Goal: Find specific page/section: Find specific page/section

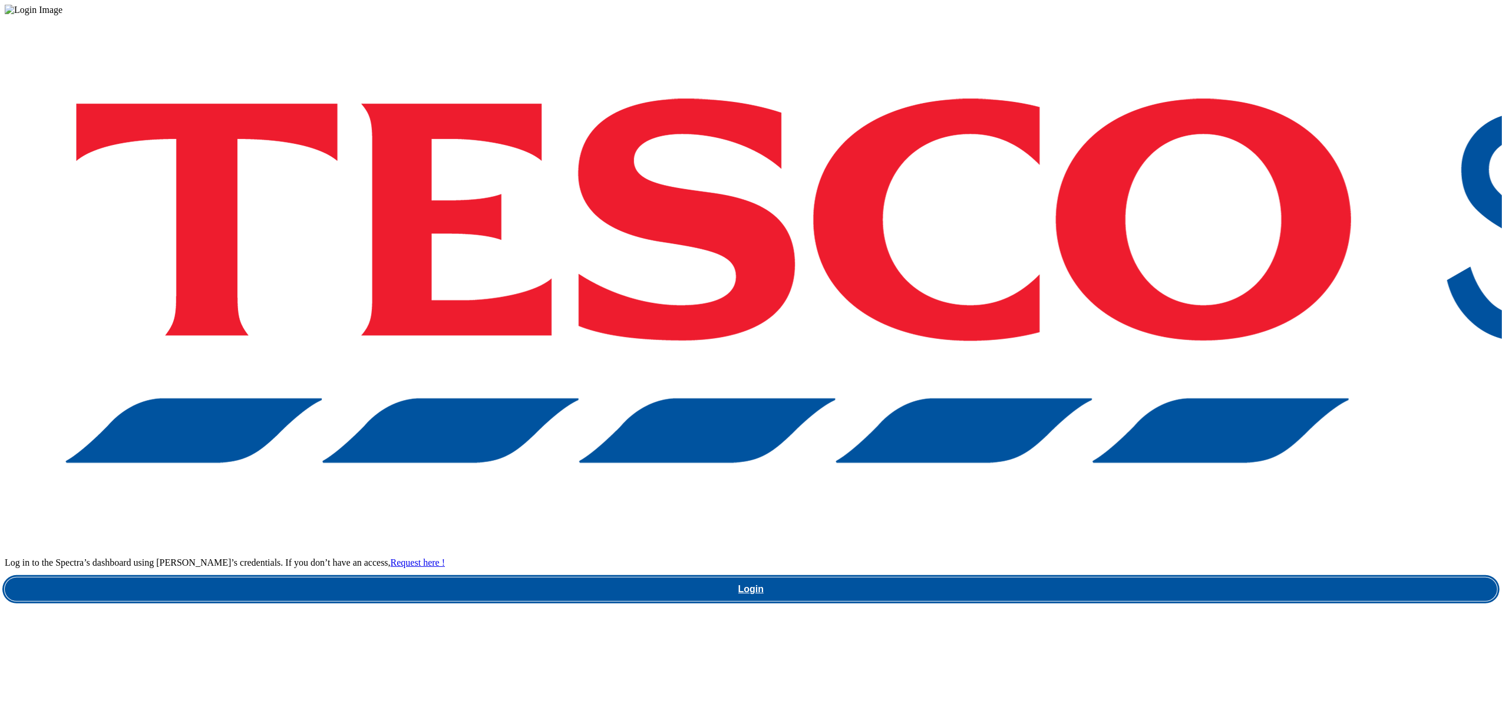
click at [1131, 578] on link "Login" at bounding box center [751, 590] width 1493 height 24
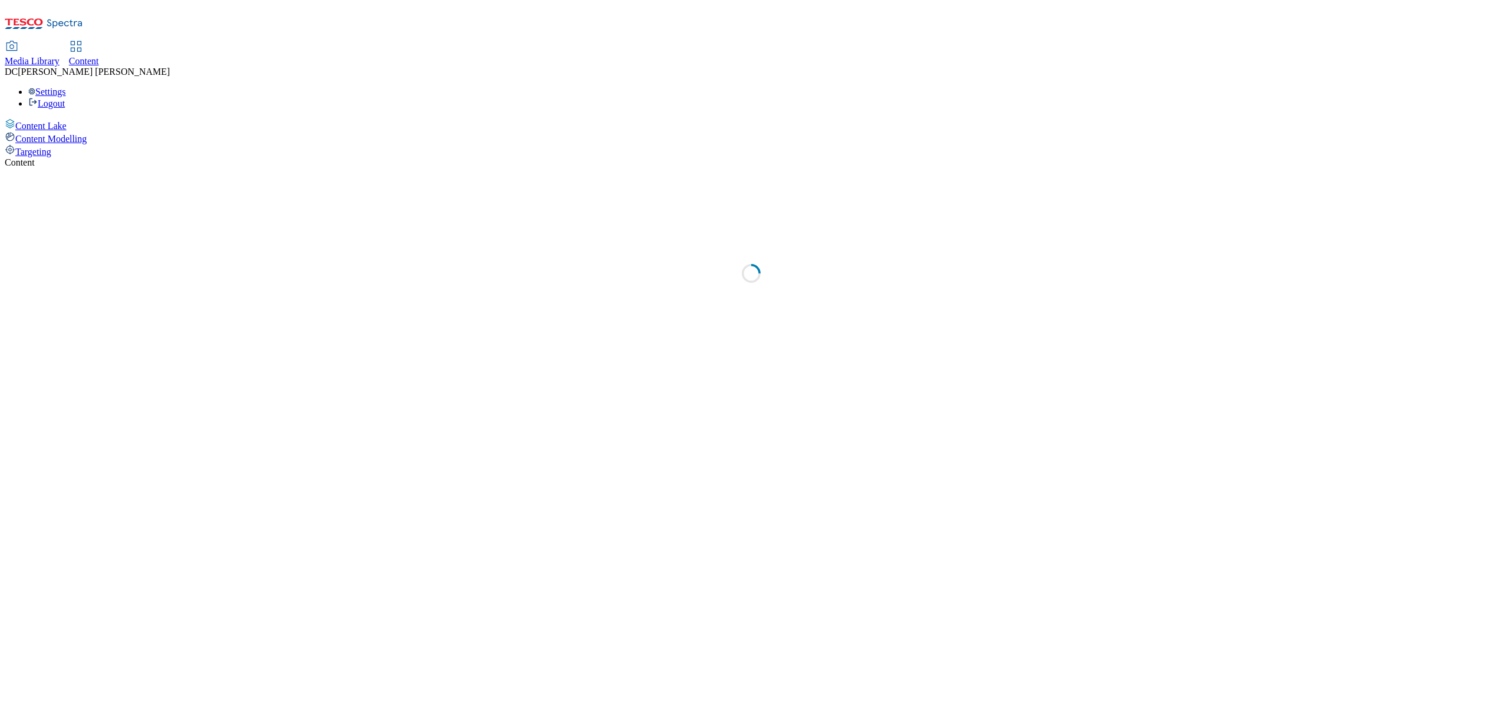
click at [60, 56] on span "Media Library" at bounding box center [32, 61] width 55 height 10
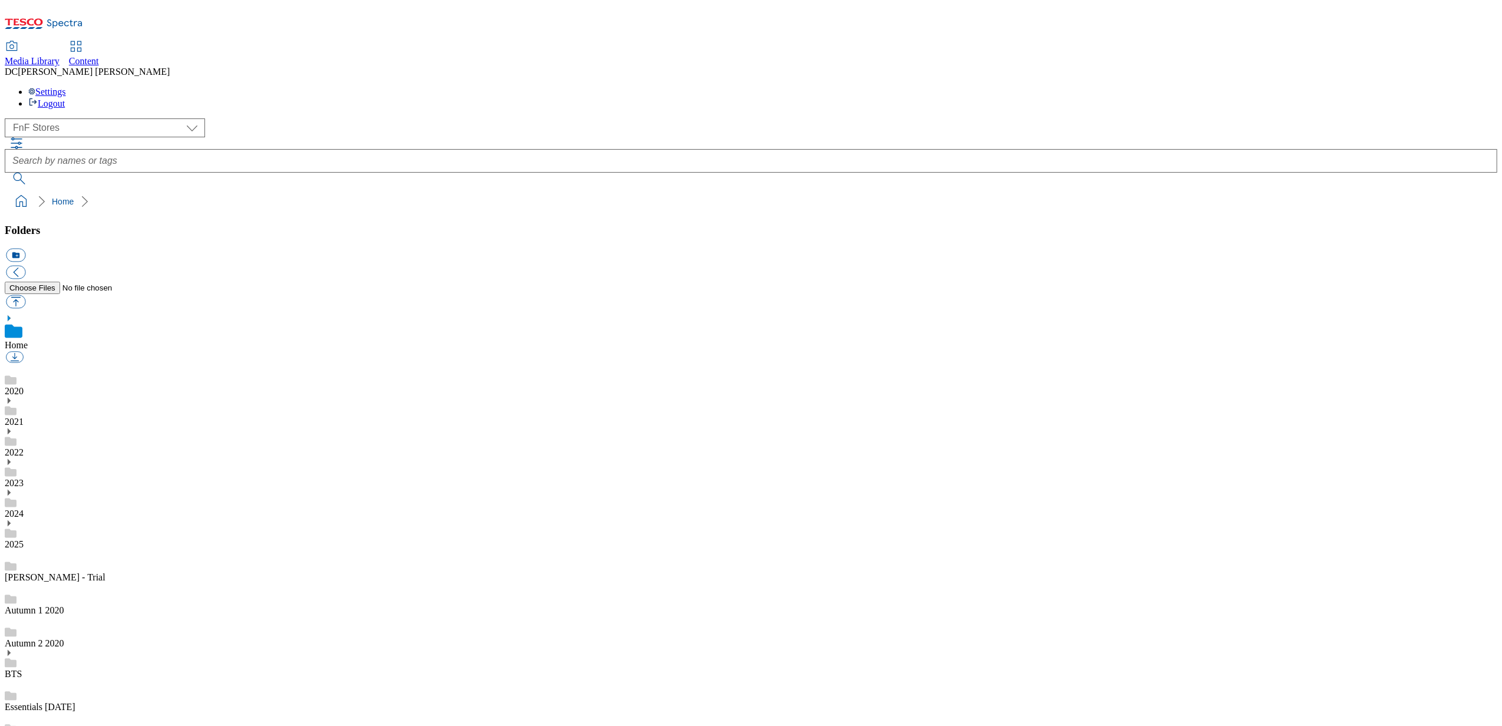
scroll to position [1, 0]
click at [105, 118] on select "Dotcom UK FnF Stores GHS Marketing UK GHS Product UK Realfood" at bounding box center [105, 127] width 200 height 19
select select "flare-ghs"
click at [8, 118] on select "Dotcom UK FnF Stores GHS Marketing UK GHS Product UK Realfood" at bounding box center [105, 127] width 200 height 19
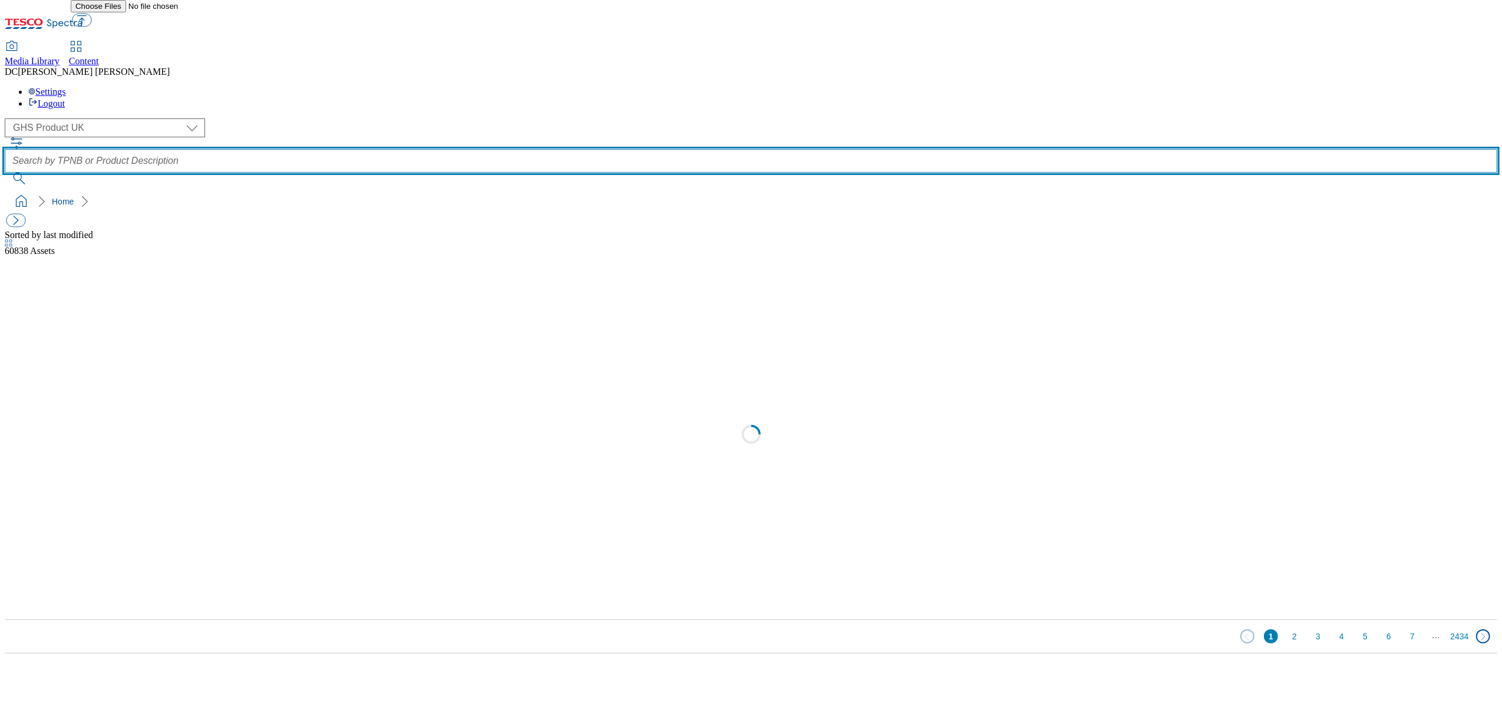
click at [567, 149] on input "text" at bounding box center [751, 161] width 1493 height 24
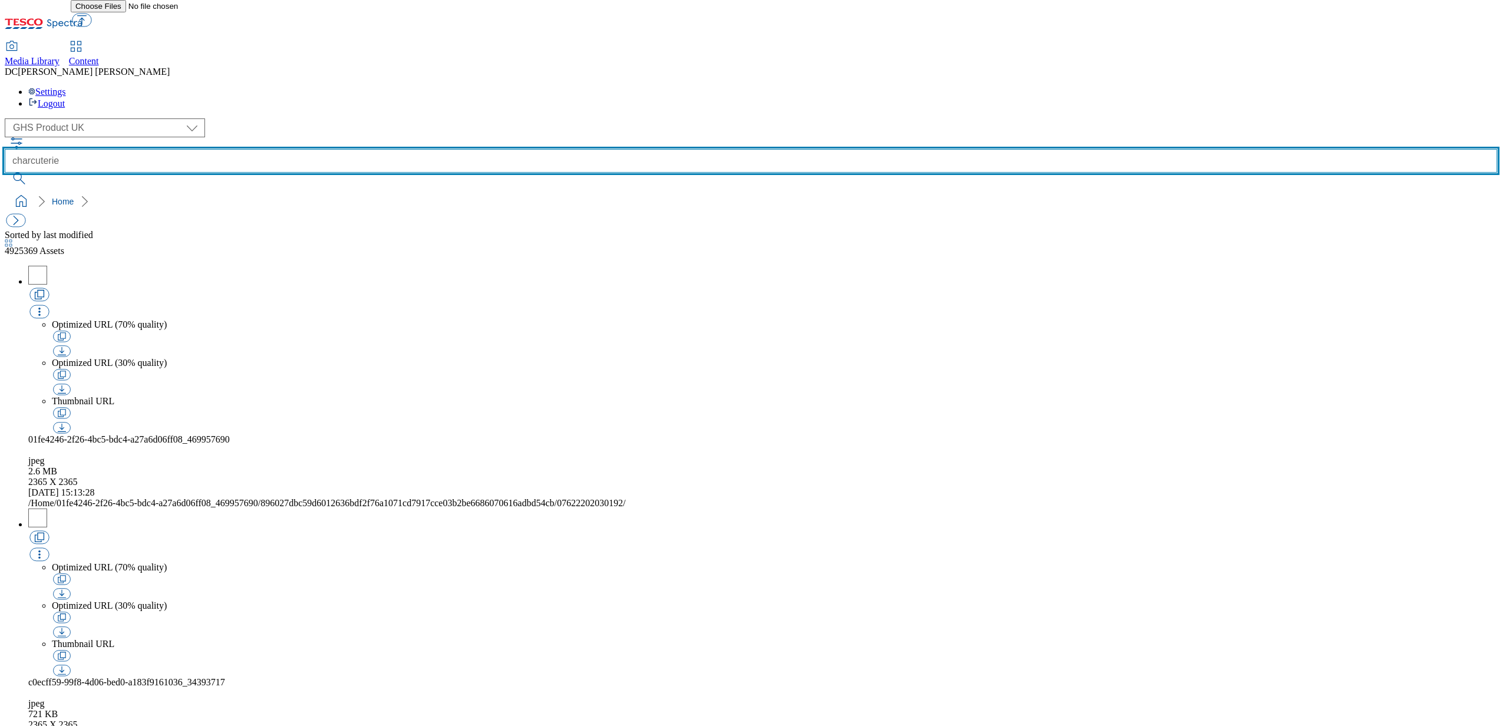
type input "charcuterie"
click at [5, 173] on button "submit" at bounding box center [20, 179] width 31 height 12
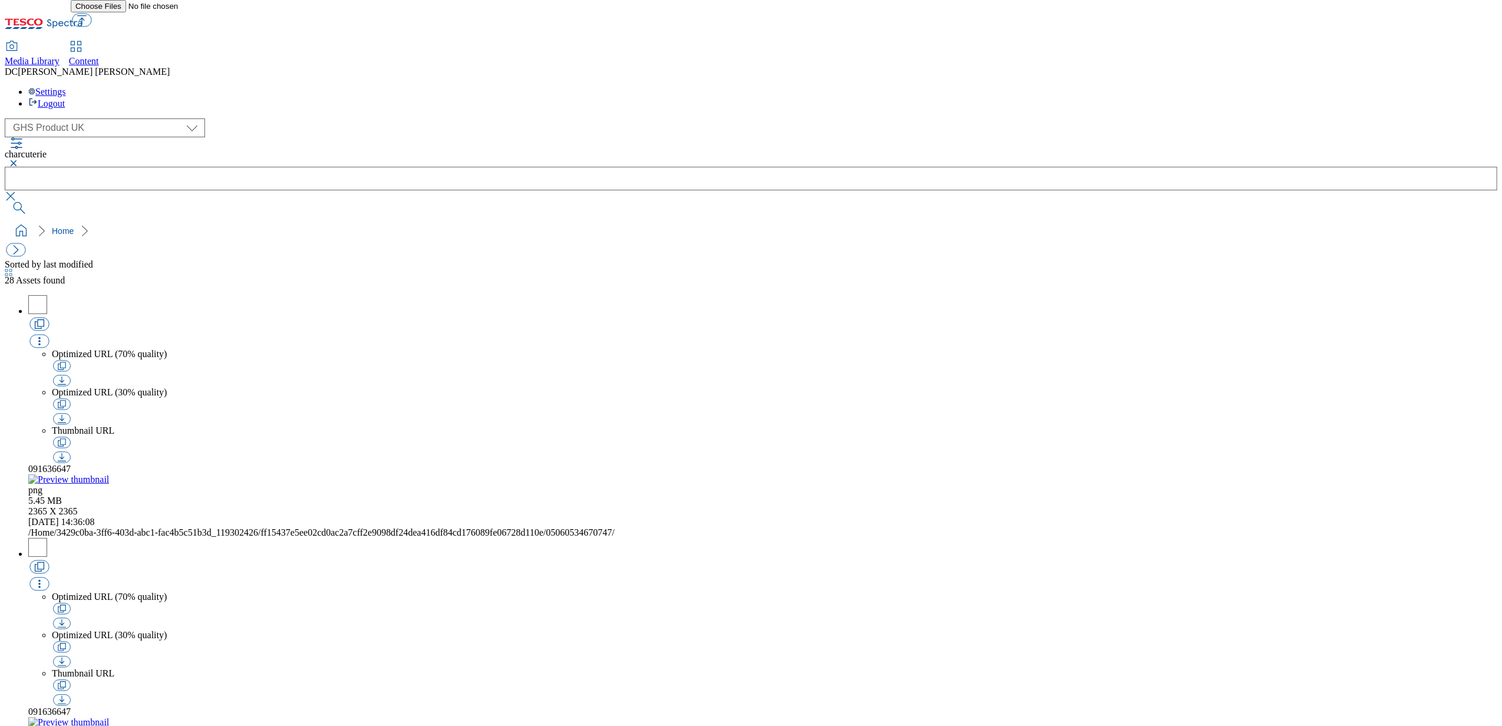
click at [81, 225] on icon "breadcrumb" at bounding box center [84, 231] width 7 height 12
click at [52, 226] on link "Home" at bounding box center [63, 230] width 22 height 9
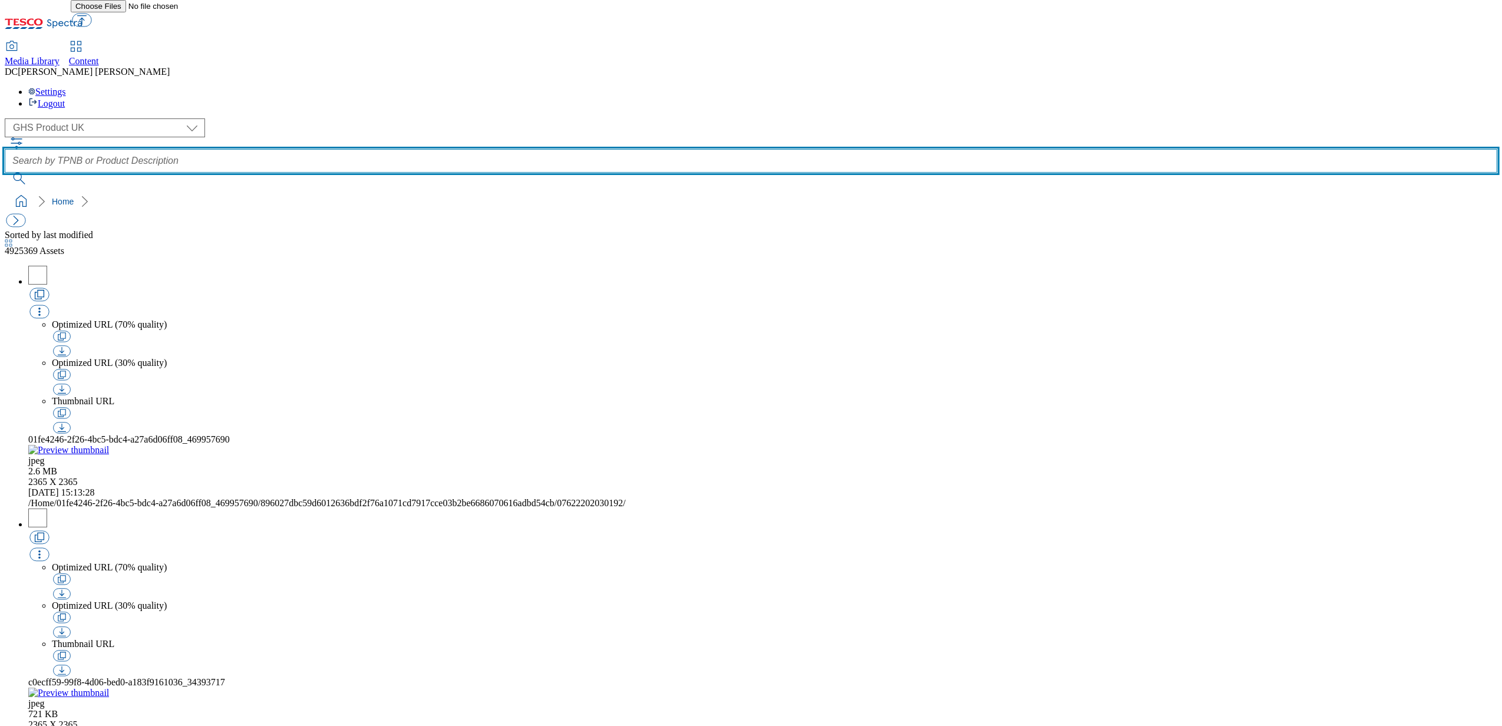
click at [562, 149] on input "text" at bounding box center [751, 161] width 1493 height 24
type input "charcuterie"
click at [5, 173] on button "submit" at bounding box center [20, 179] width 31 height 12
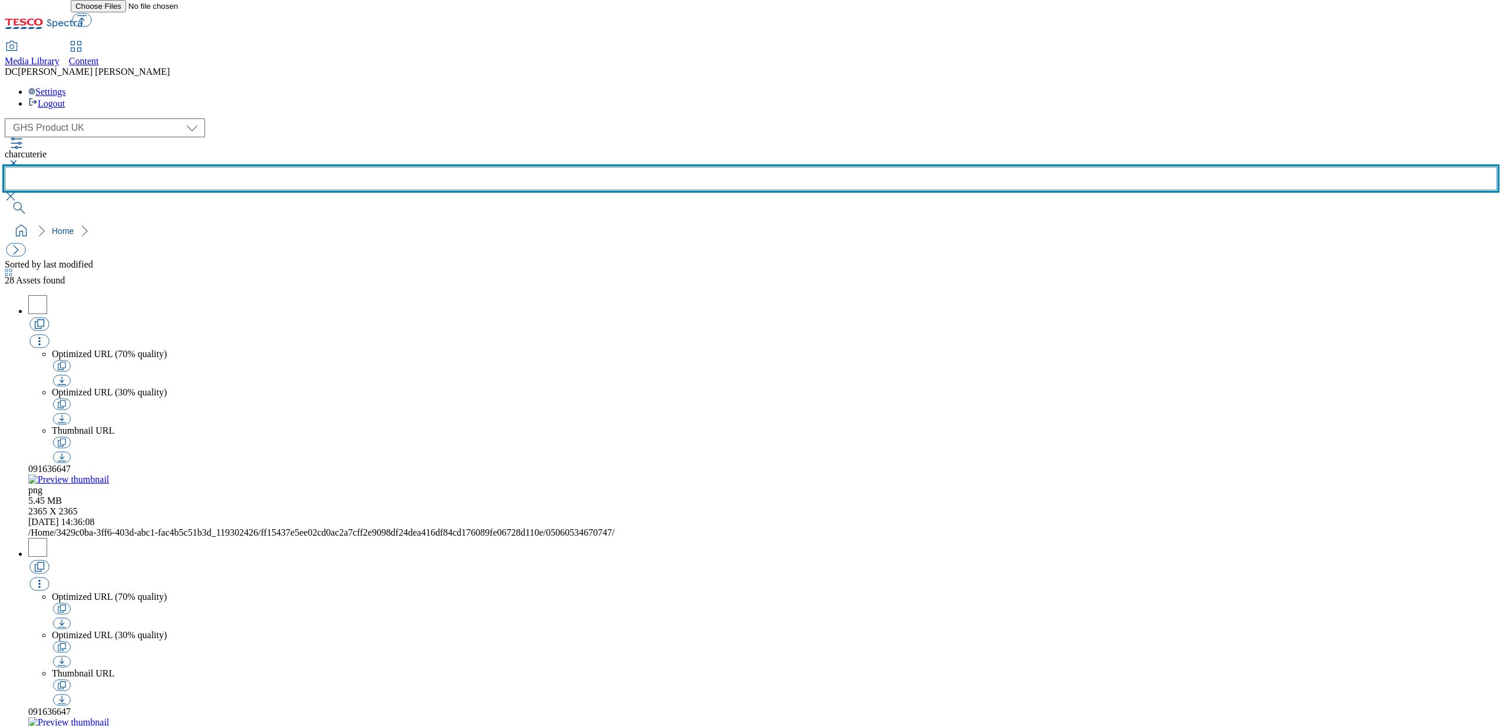
scroll to position [615, 0]
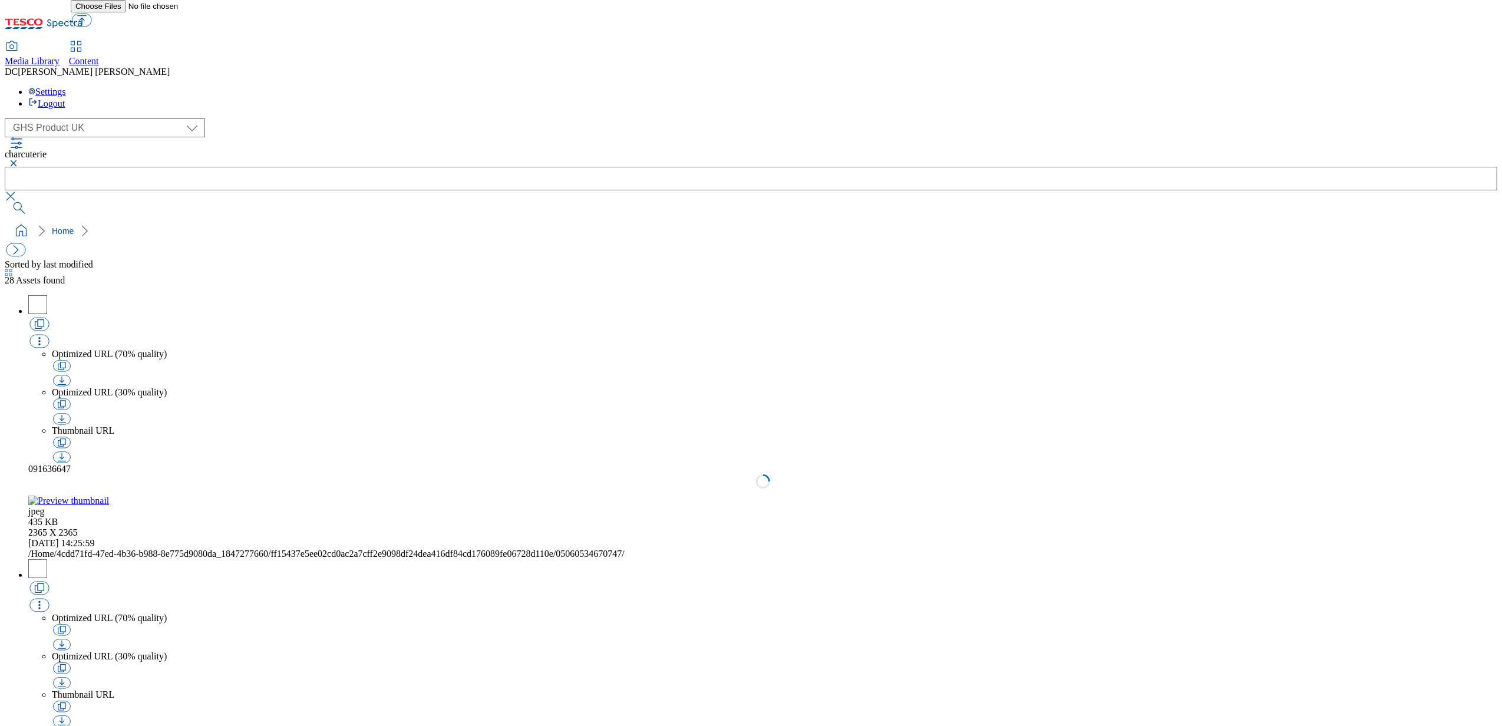
scroll to position [0, 0]
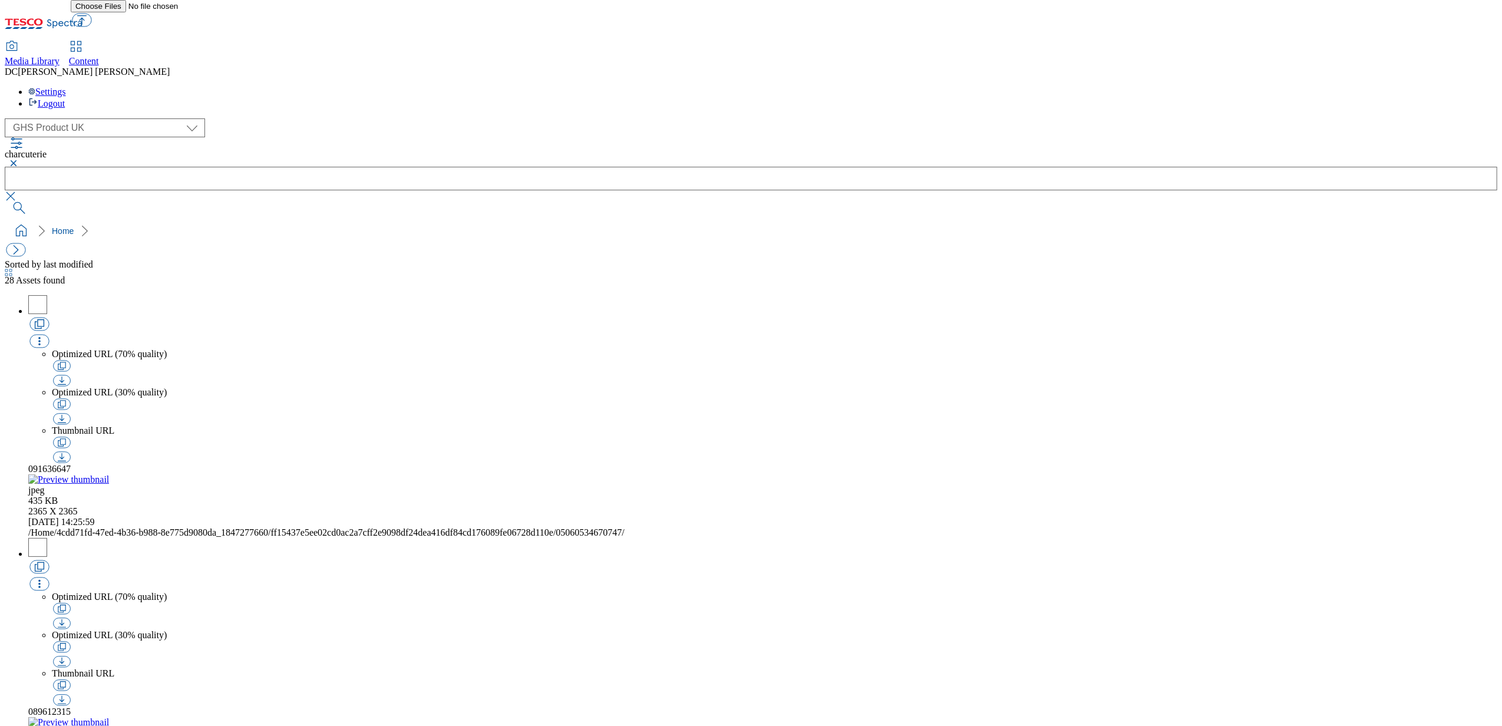
click at [107, 118] on select "Dotcom UK FnF Stores GHS Marketing UK GHS Product UK Realfood" at bounding box center [105, 127] width 200 height 19
select select "flare-homepage"
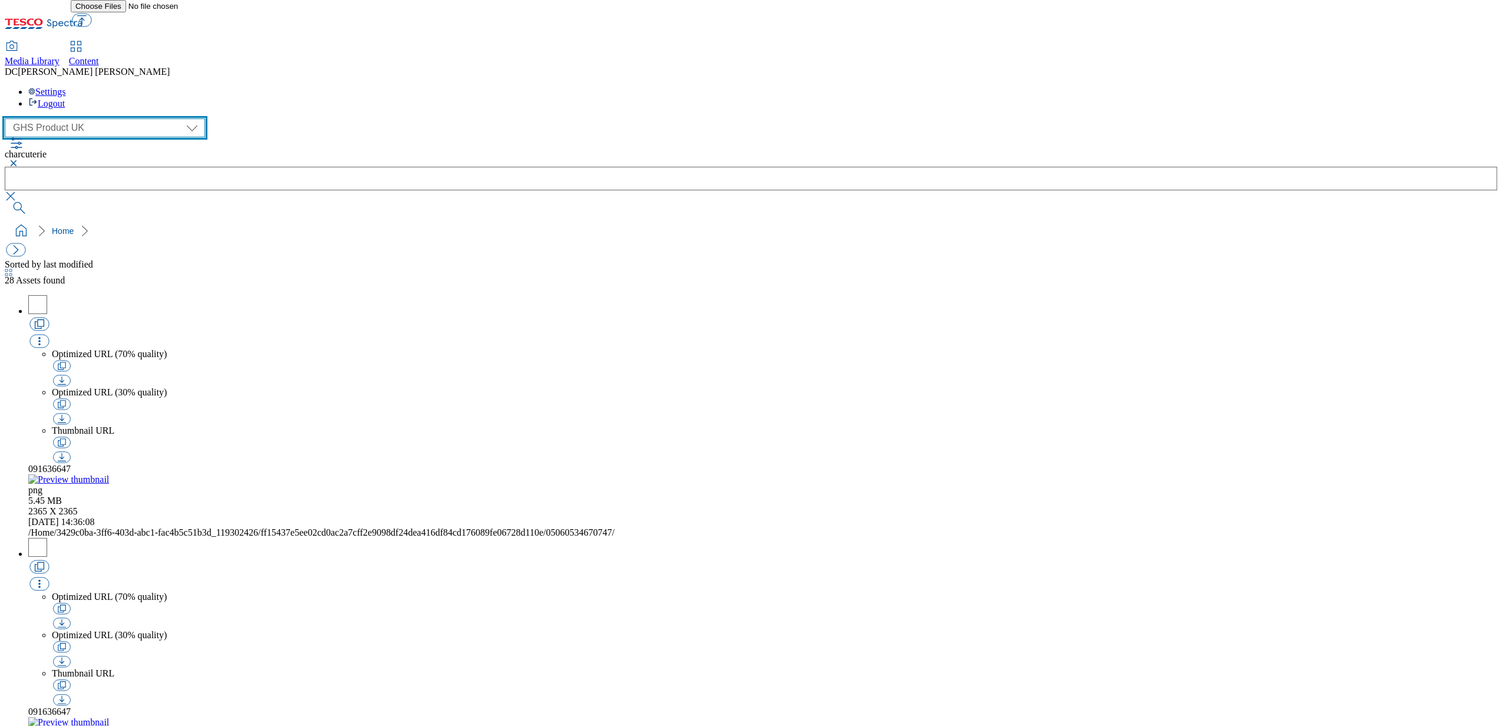
click at [8, 118] on select "Dotcom UK FnF Stores GHS Marketing UK GHS Product UK Realfood" at bounding box center [105, 127] width 200 height 19
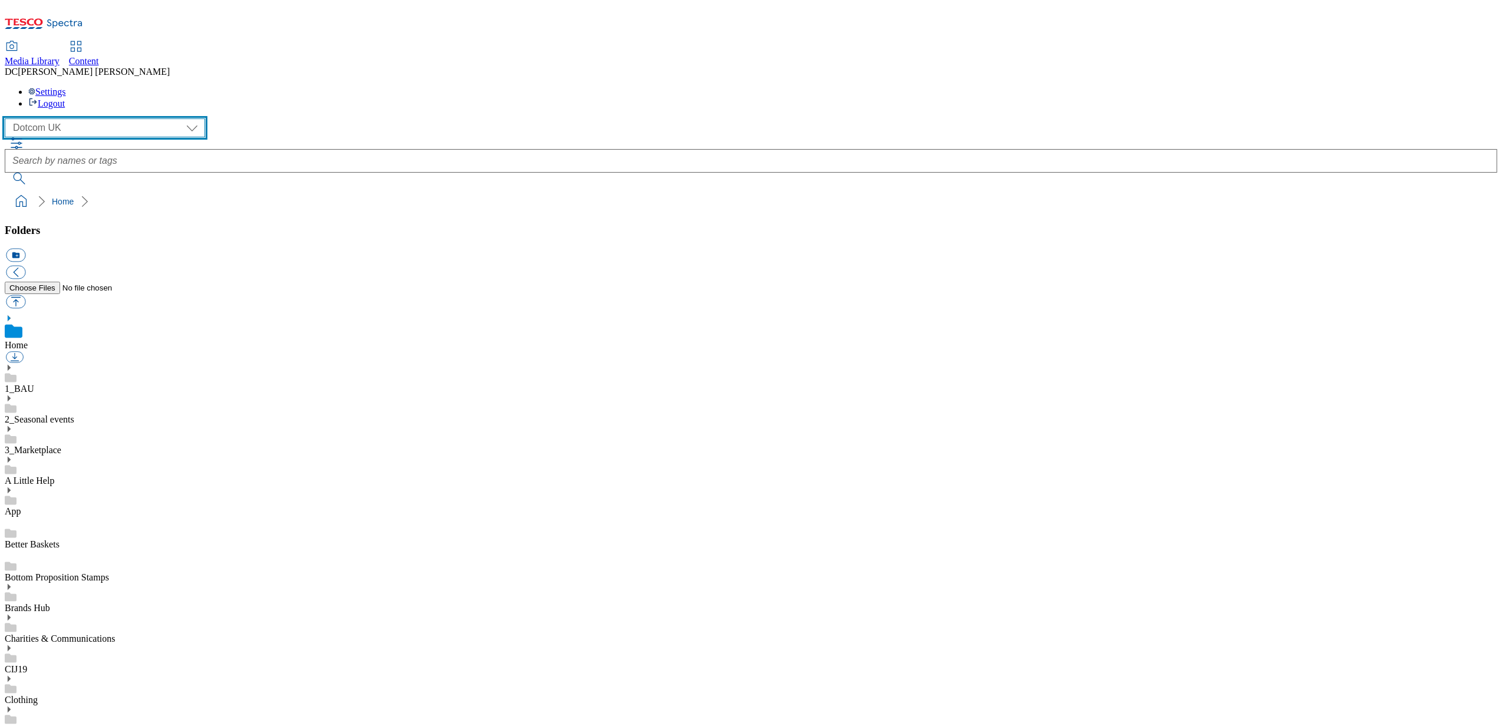
scroll to position [1, 0]
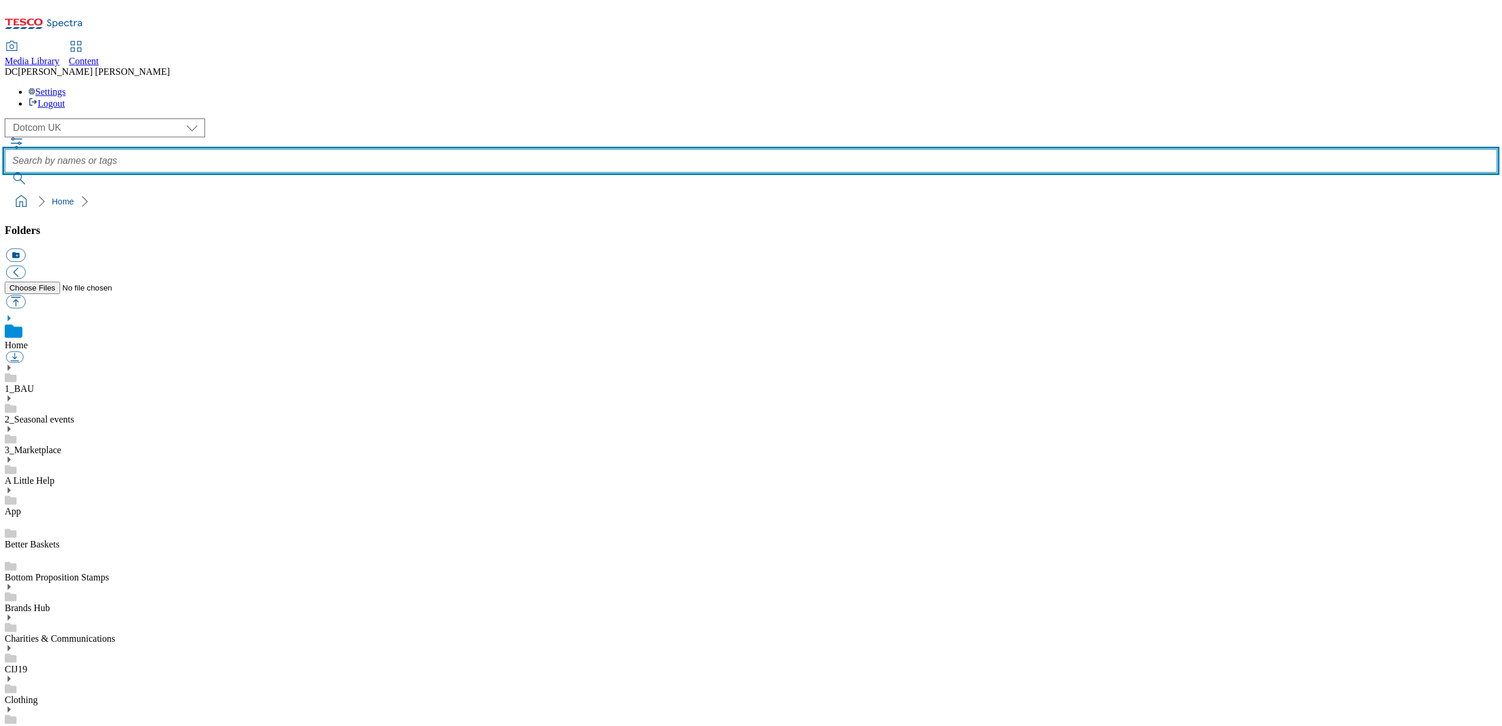
click at [608, 149] on input "text" at bounding box center [751, 161] width 1493 height 24
type input "whoosh"
click at [5, 173] on button "submit" at bounding box center [20, 179] width 31 height 12
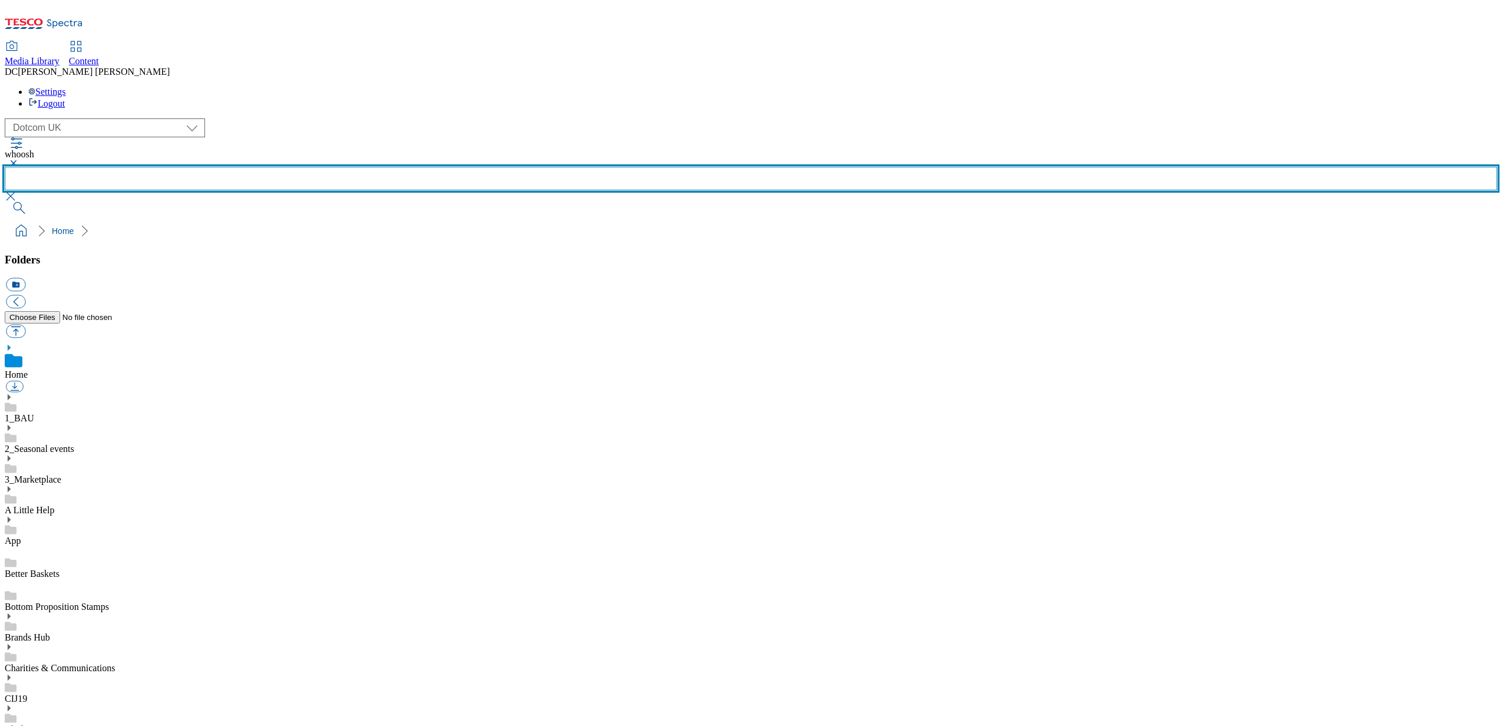
scroll to position [260, 0]
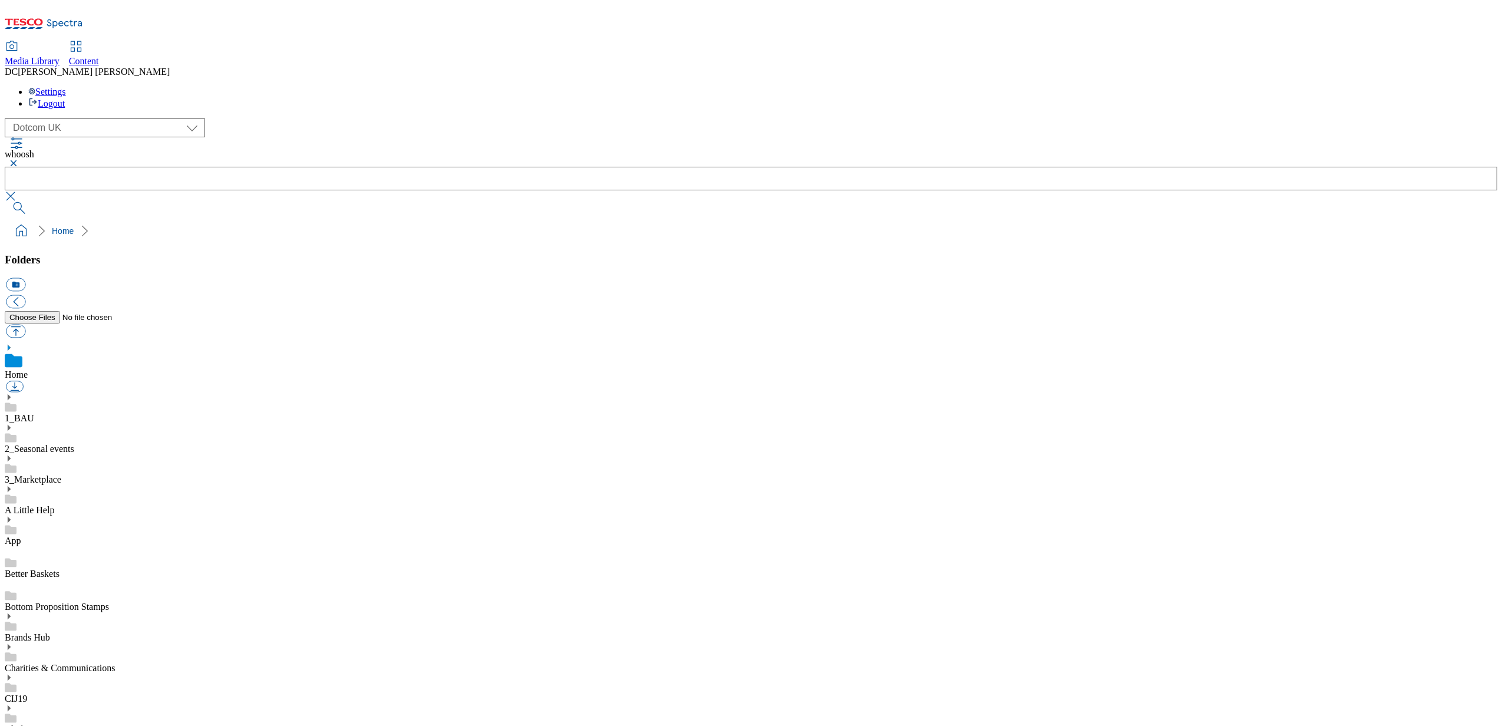
scroll to position [236, 0]
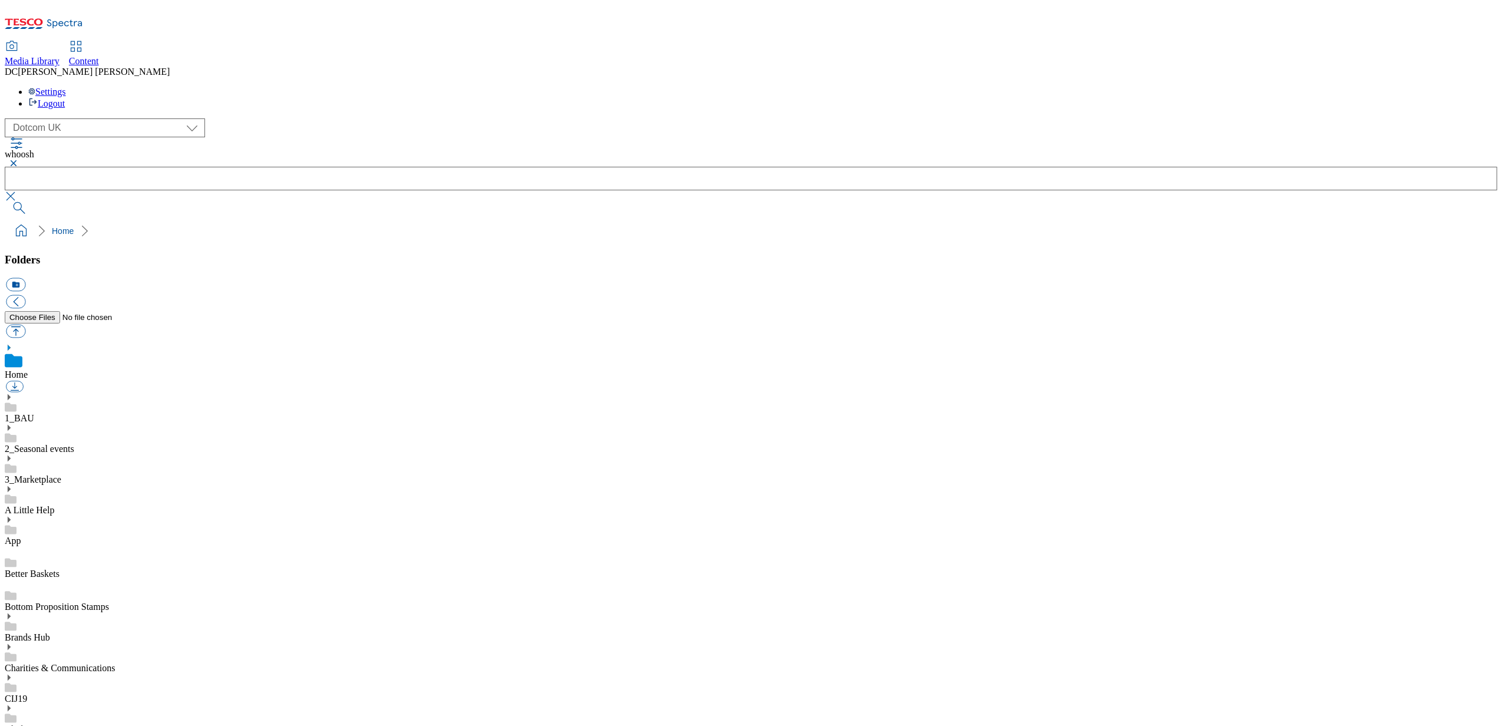
scroll to position [0, 0]
click at [19, 160] on button "button" at bounding box center [12, 163] width 14 height 7
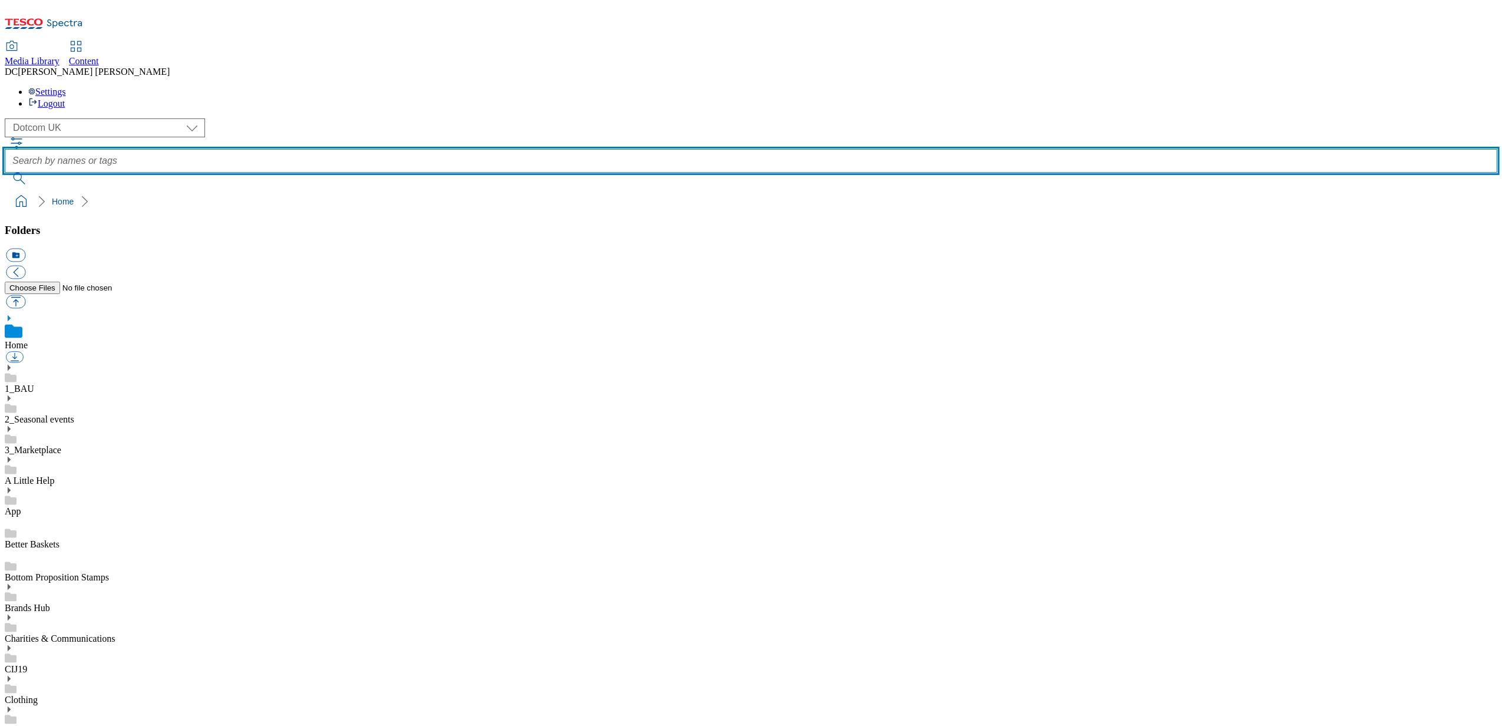
click at [540, 149] on input "text" at bounding box center [751, 161] width 1493 height 24
type input "[DATE]"
click at [5, 173] on button "submit" at bounding box center [20, 179] width 31 height 12
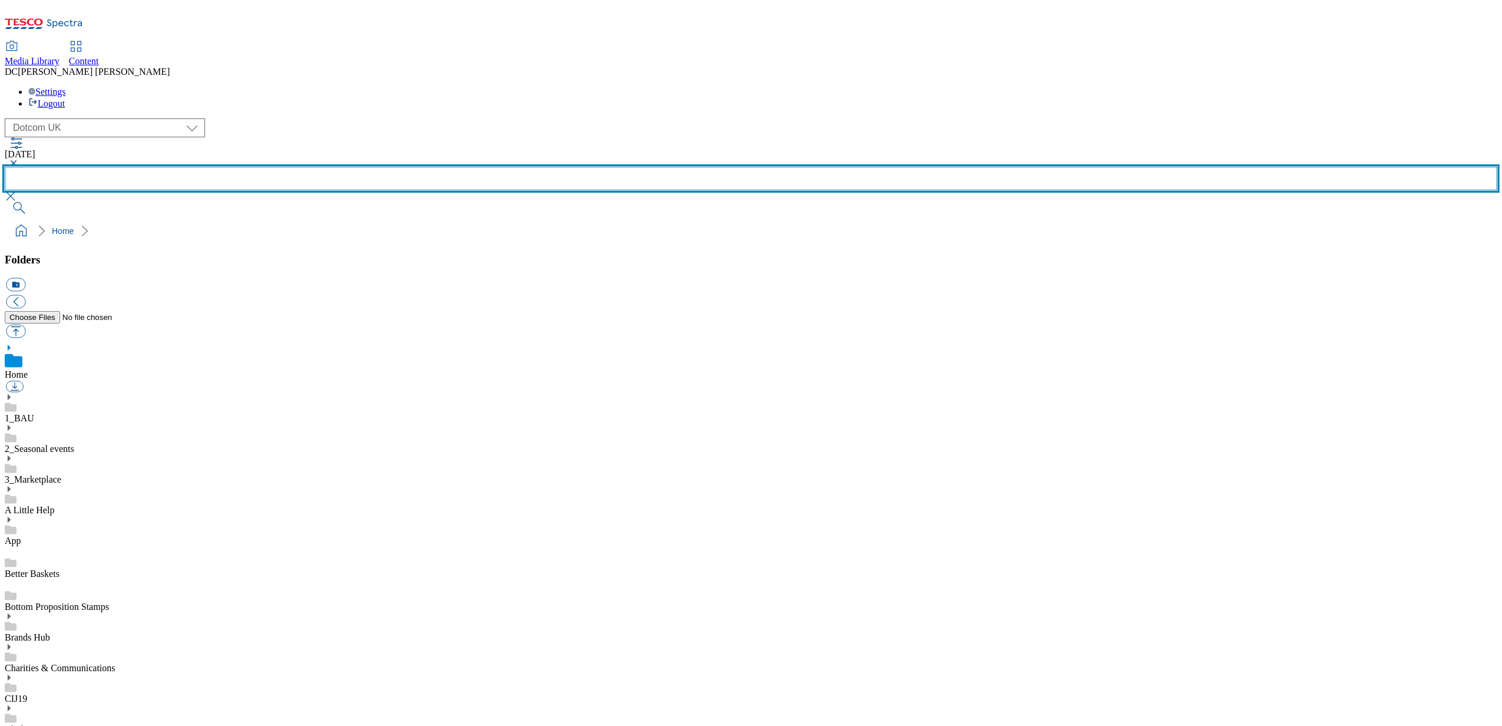
scroll to position [260, 0]
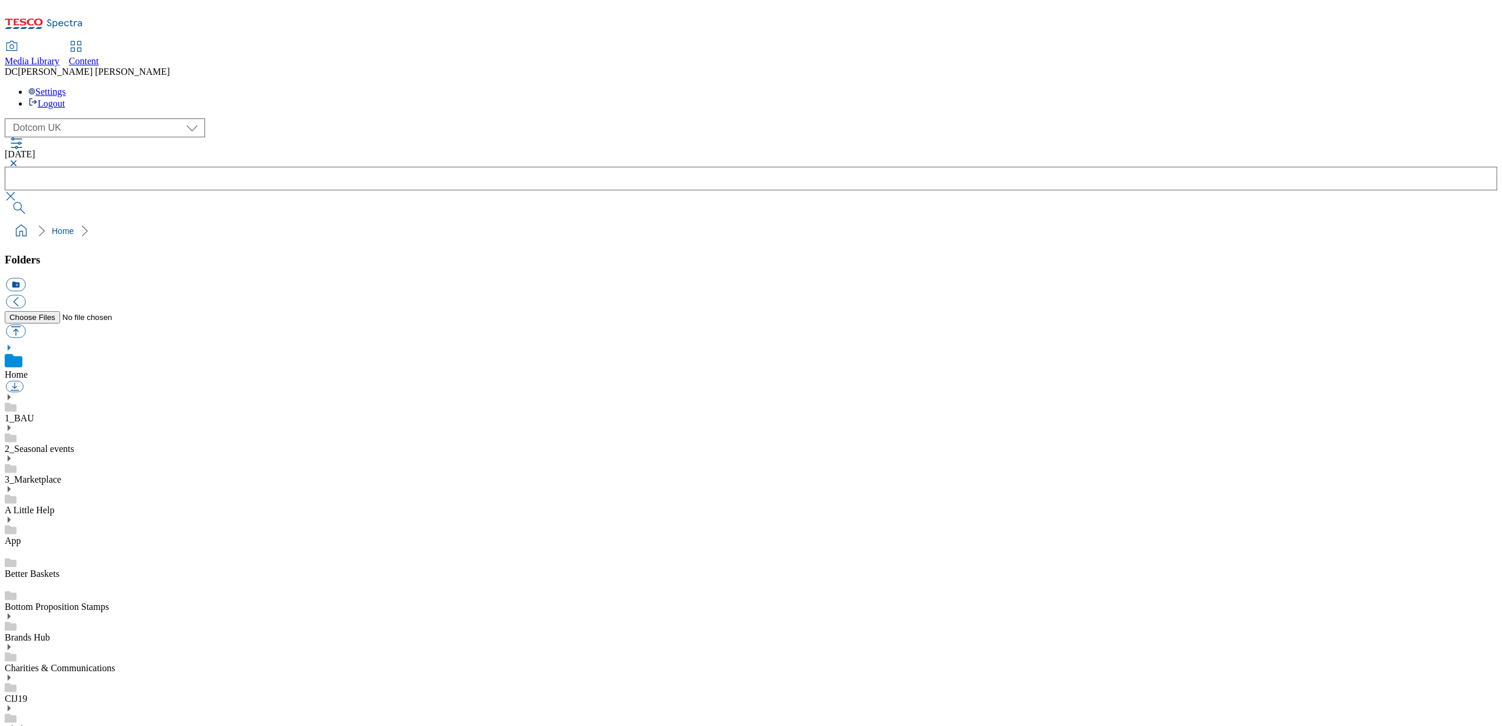
click at [113, 118] on select "Dotcom UK FnF Stores GHS Marketing UK GHS Product UK Realfood" at bounding box center [105, 127] width 200 height 19
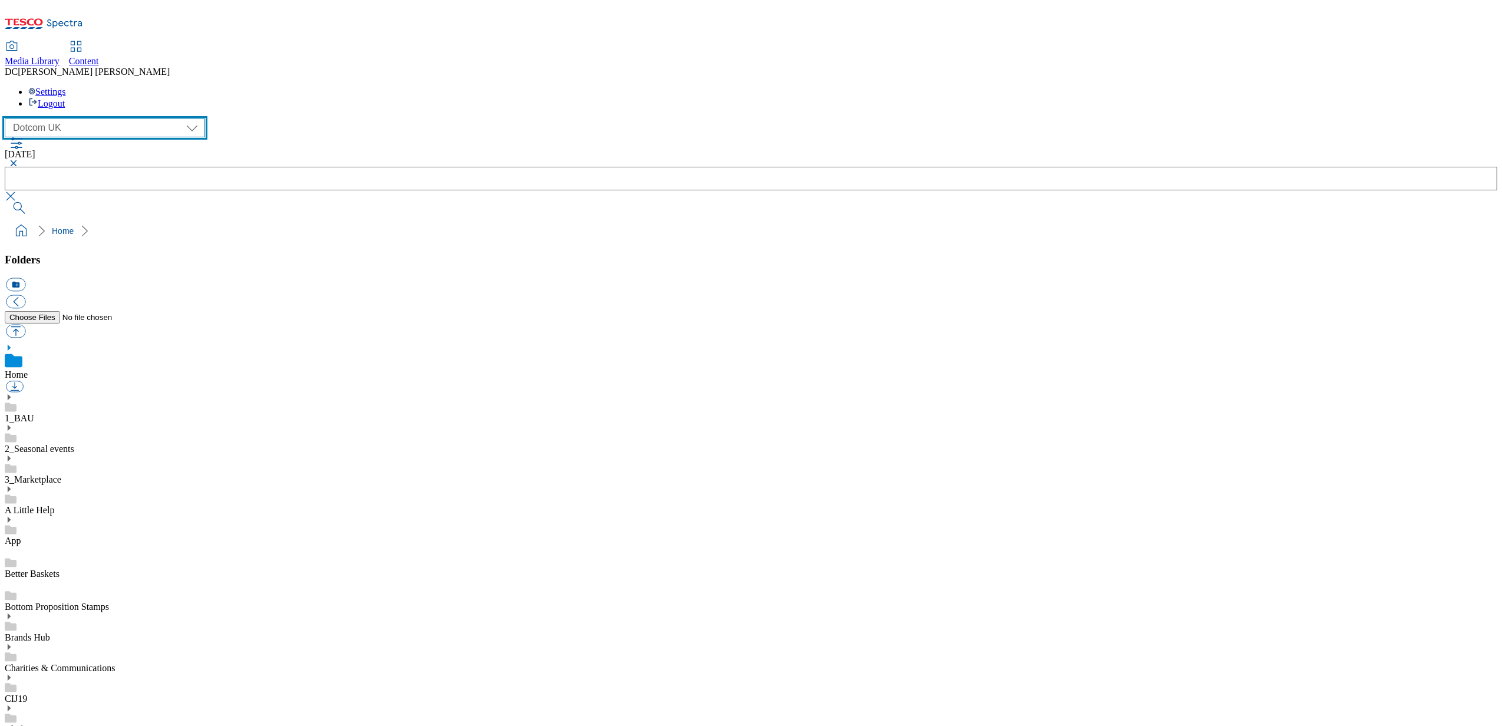
select select "flare-fnf-stores"
click at [8, 118] on select "Dotcom UK FnF Stores GHS Marketing UK GHS Product UK Realfood" at bounding box center [105, 127] width 200 height 19
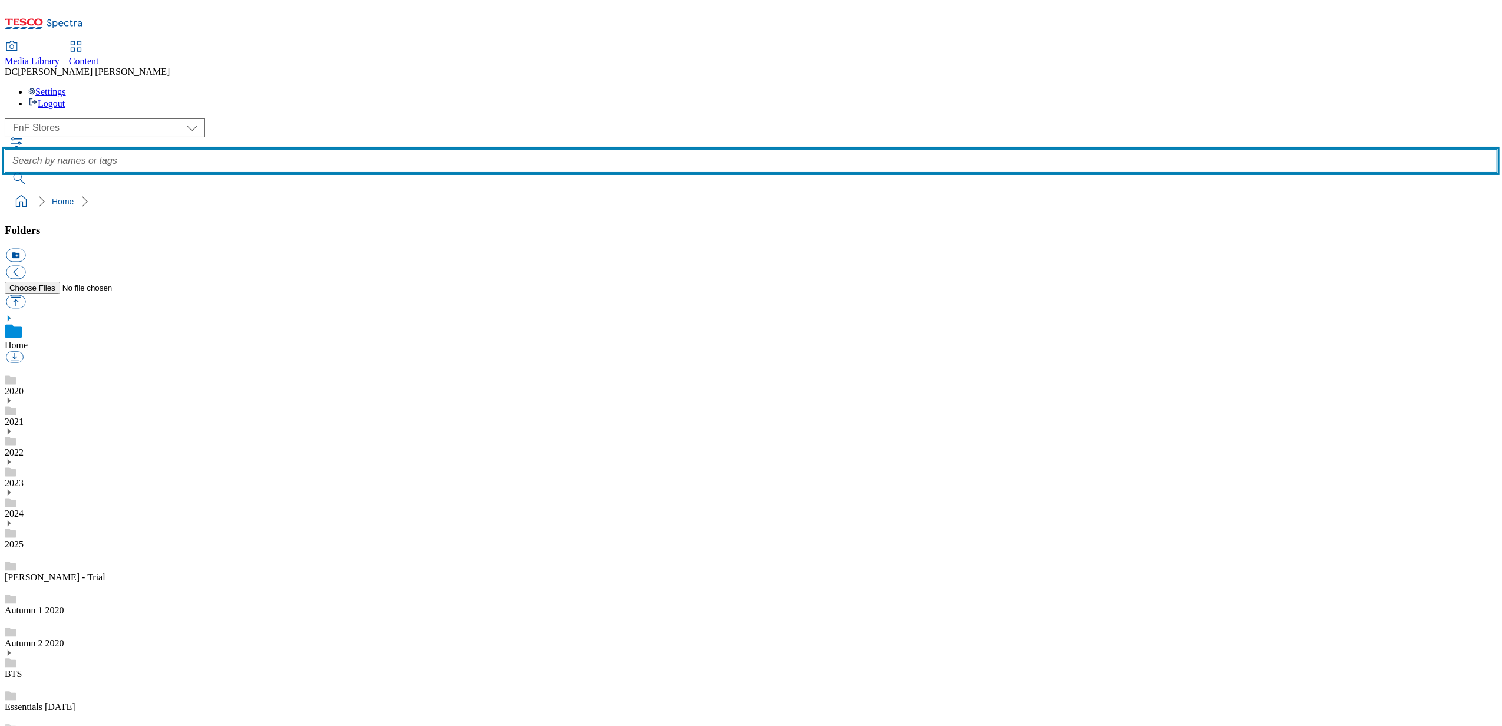
click at [584, 149] on input "text" at bounding box center [751, 161] width 1493 height 24
type input "[DATE]"
click at [5, 173] on button "submit" at bounding box center [20, 179] width 31 height 12
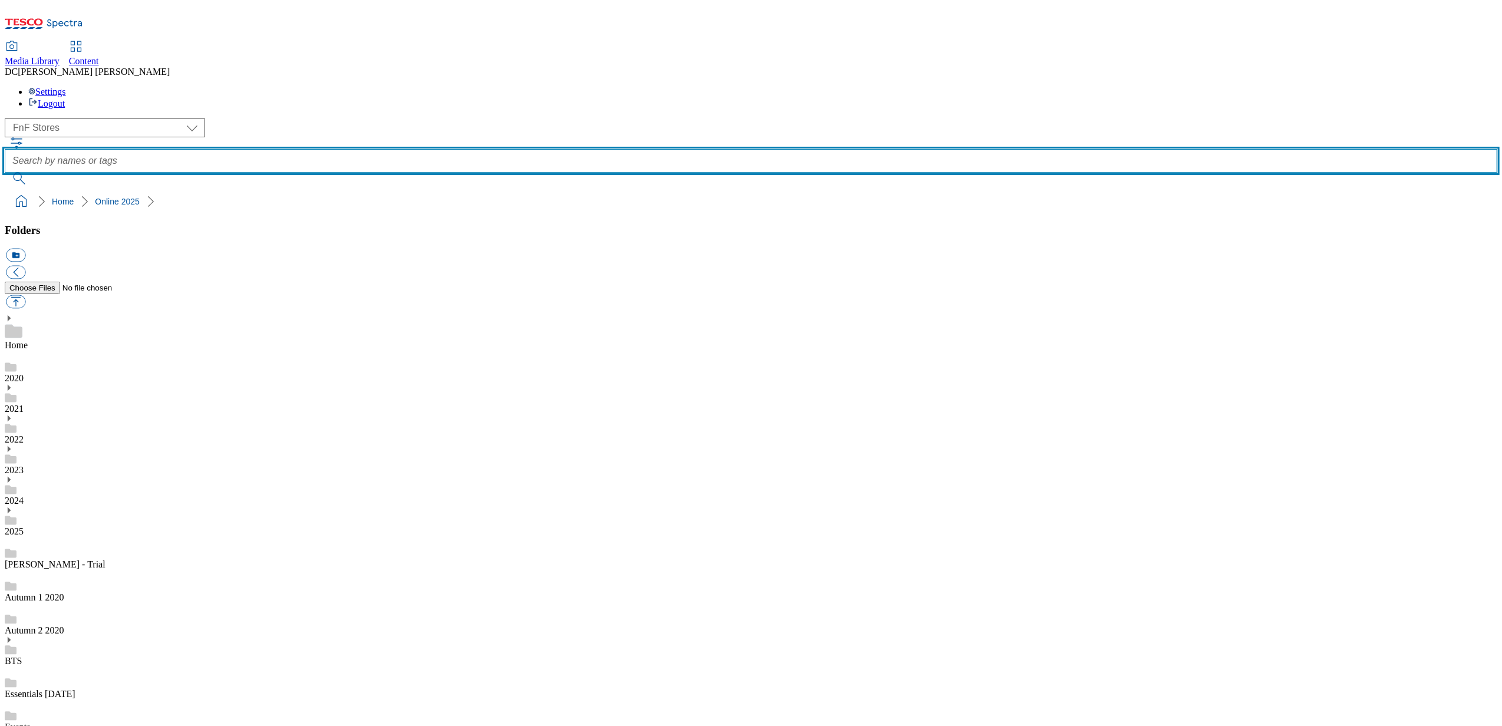
click at [652, 149] on input "text" at bounding box center [751, 161] width 1493 height 24
type input "[DATE]"
click at [5, 173] on button "submit" at bounding box center [20, 179] width 31 height 12
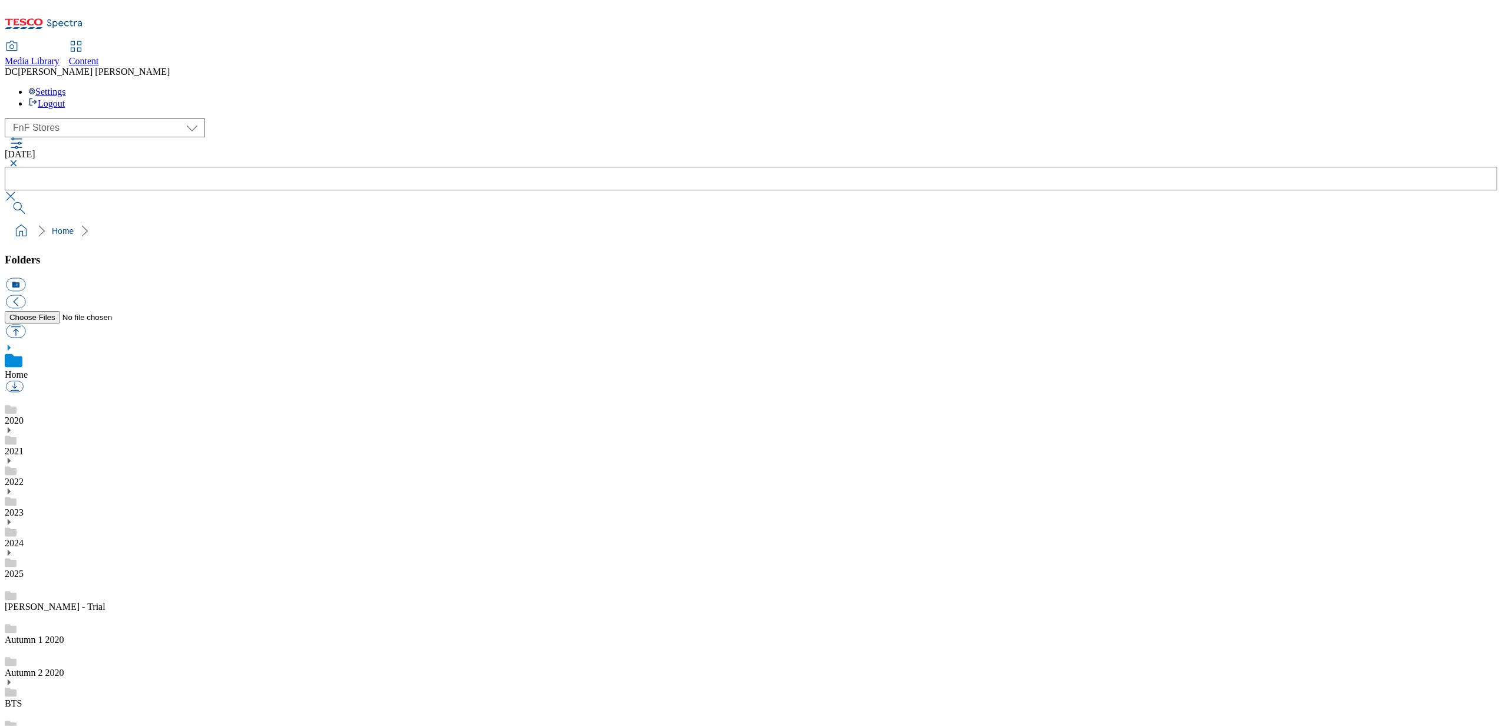
click at [19, 160] on button "button" at bounding box center [12, 163] width 14 height 7
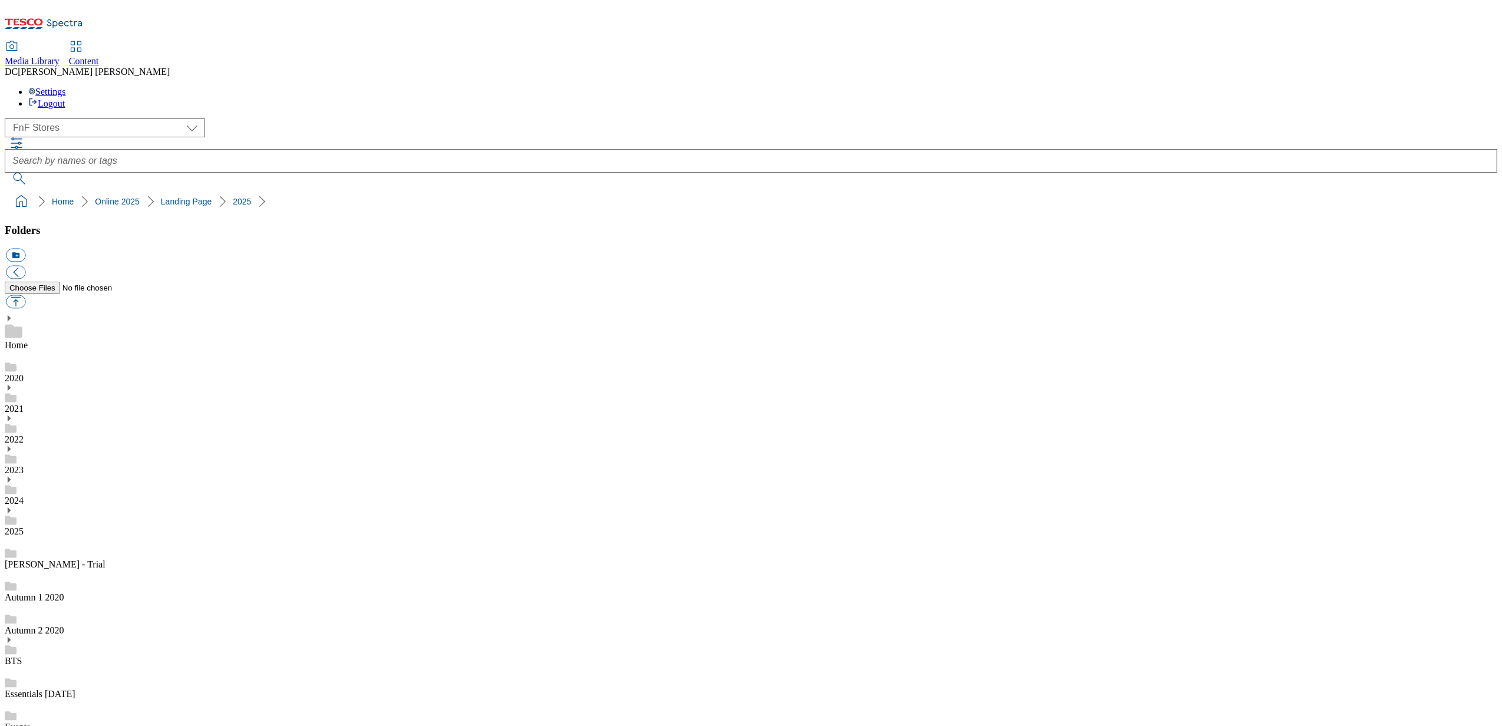
click at [11, 726] on use at bounding box center [9, 737] width 3 height 6
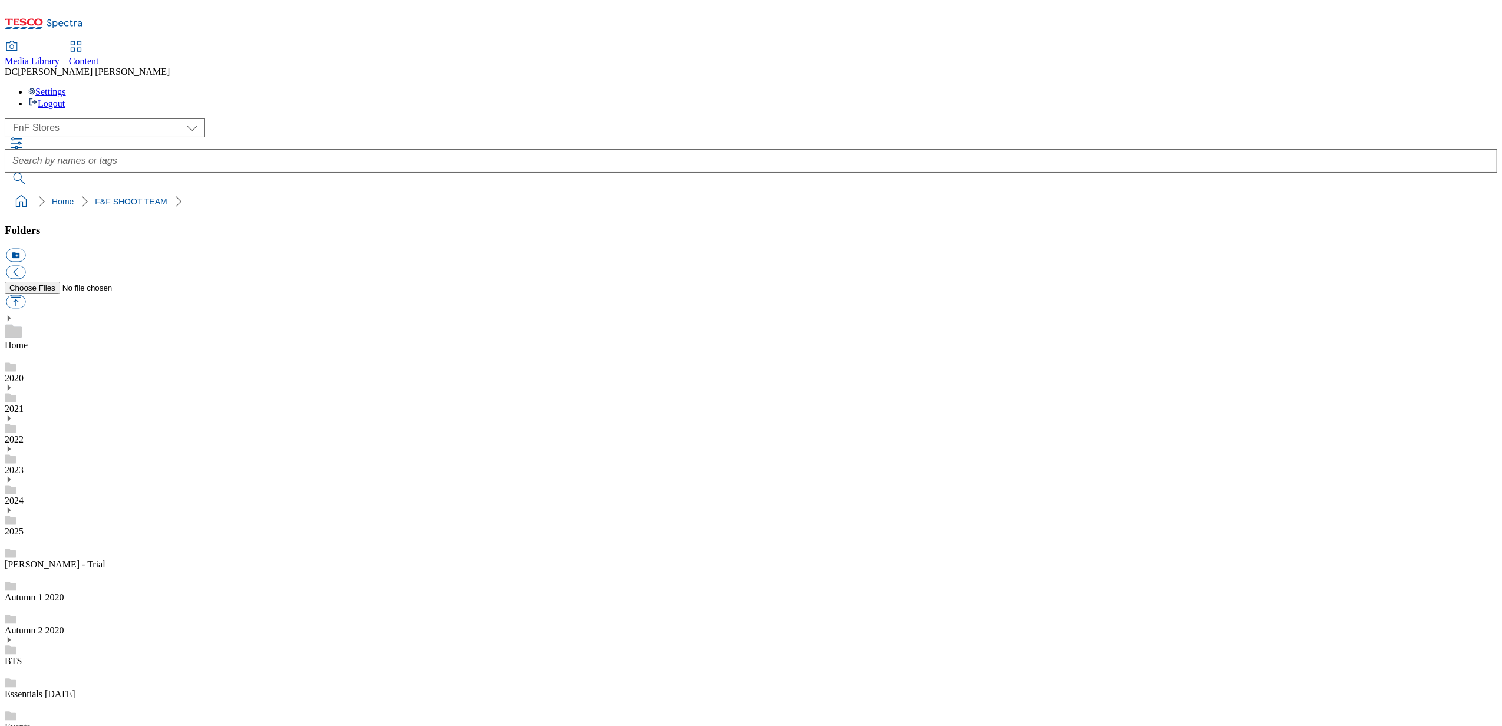
click at [13, 506] on icon at bounding box center [9, 510] width 8 height 8
click at [17, 614] on icon at bounding box center [11, 620] width 12 height 12
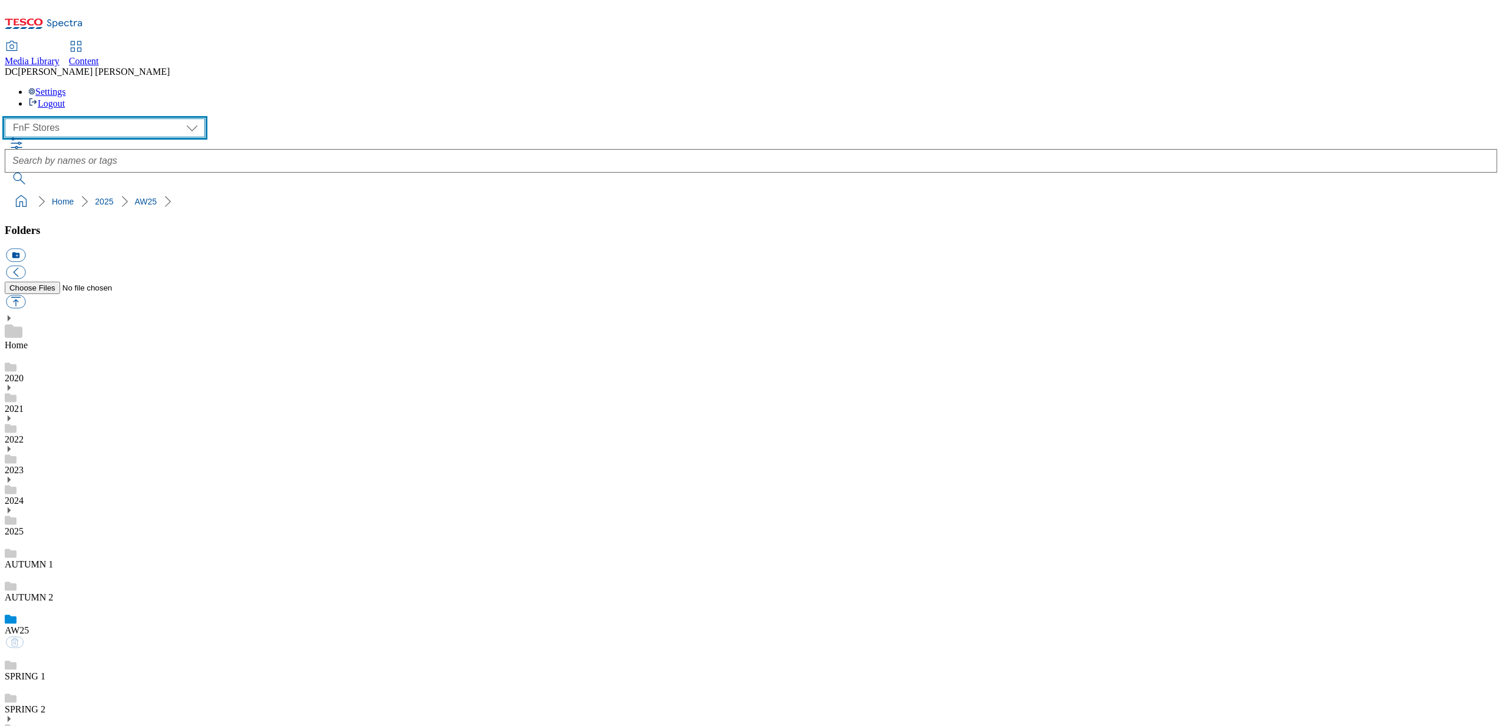
click at [77, 118] on select "Dotcom UK FnF Stores GHS Marketing UK GHS Product UK Realfood" at bounding box center [105, 127] width 200 height 19
select select "flare-homepage"
click at [8, 118] on select "Dotcom UK FnF Stores GHS Marketing UK GHS Product UK Realfood" at bounding box center [105, 127] width 200 height 19
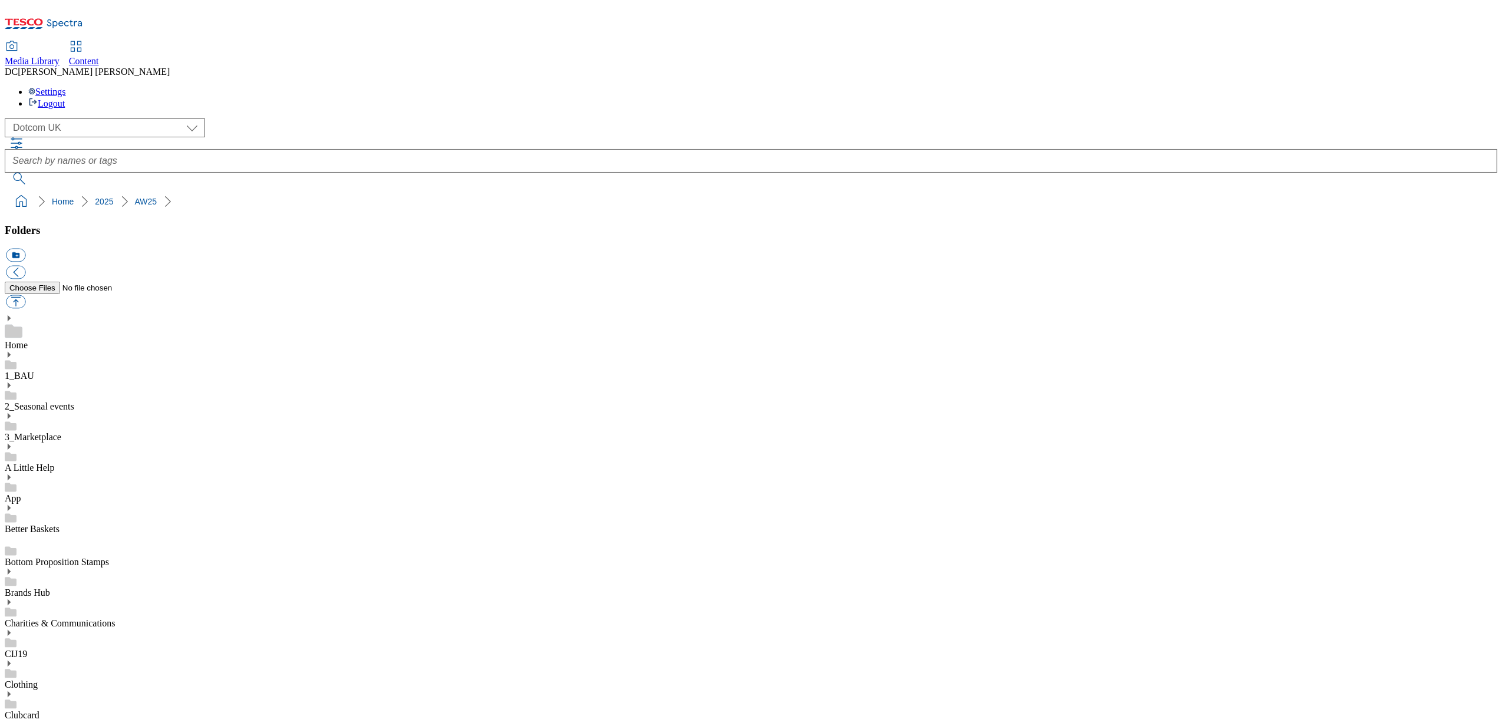
click at [13, 660] on icon at bounding box center [9, 664] width 8 height 8
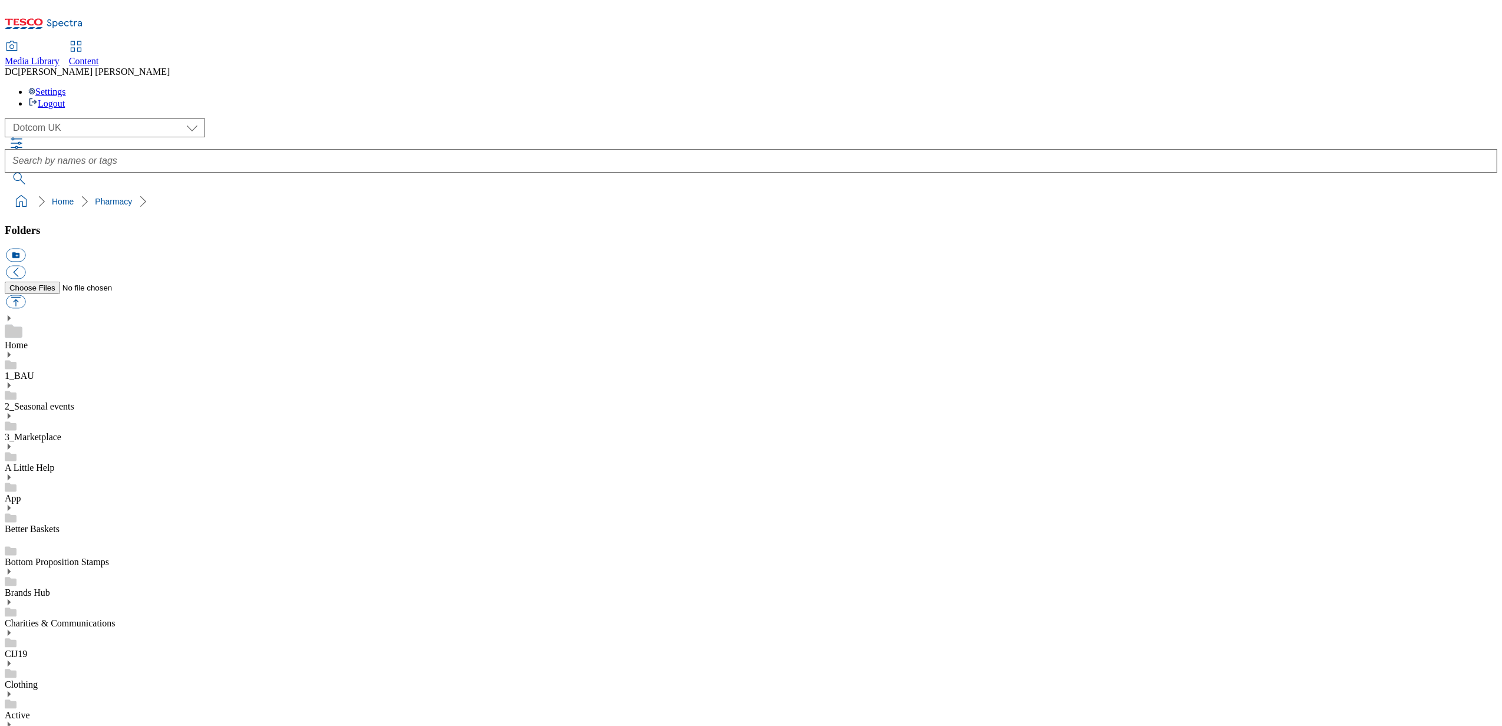
click at [29, 381] on div "2_Seasonal events" at bounding box center [751, 396] width 1493 height 31
click at [13, 381] on icon at bounding box center [9, 385] width 8 height 8
click at [11, 549] on use at bounding box center [9, 552] width 3 height 6
click at [13, 578] on icon at bounding box center [9, 582] width 8 height 8
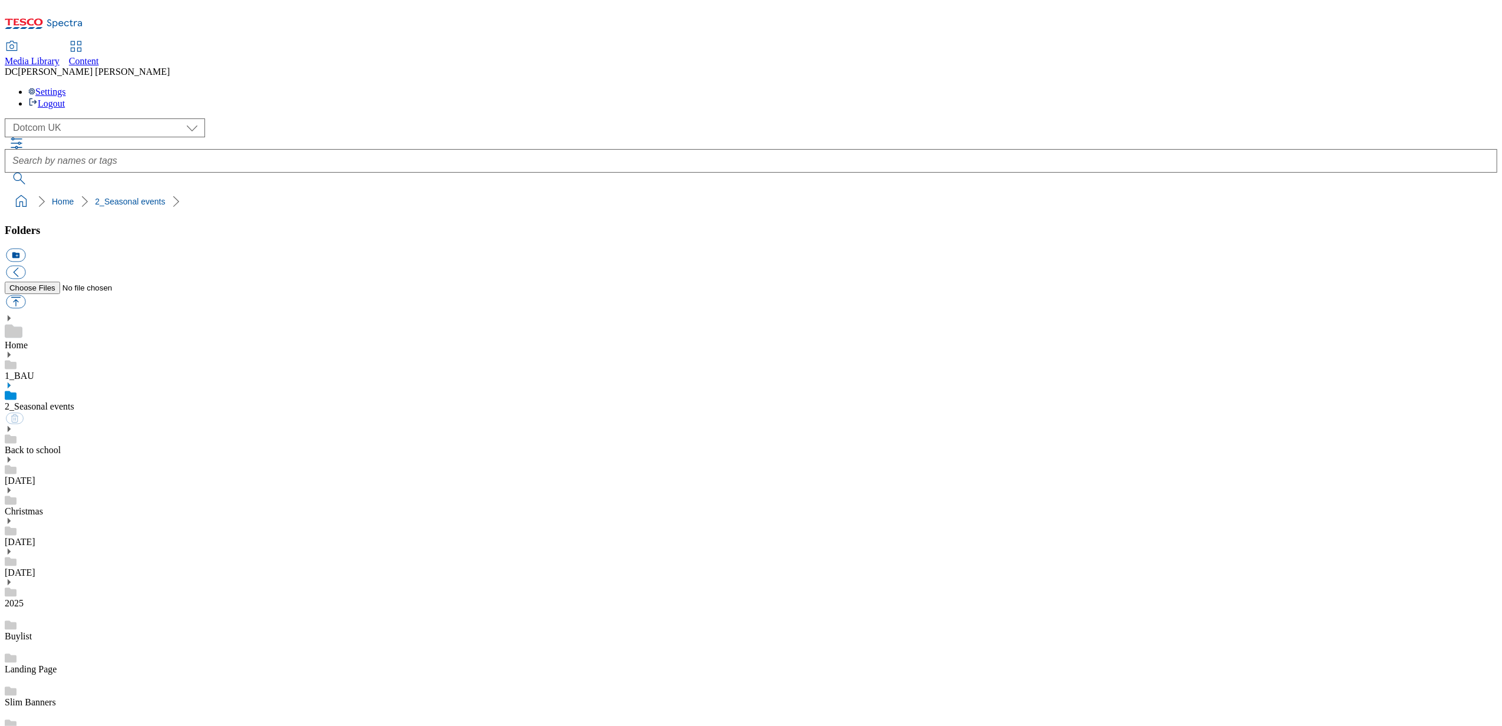
click at [11, 579] on use at bounding box center [9, 582] width 3 height 6
